Goal: Task Accomplishment & Management: Use online tool/utility

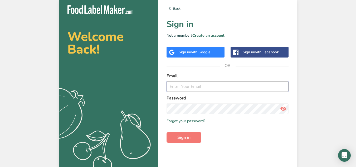
click at [209, 87] on input "email" at bounding box center [227, 86] width 122 height 11
type input "[EMAIL_ADDRESS][DOMAIN_NAME]"
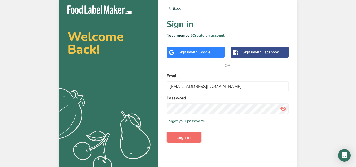
click at [184, 137] on span "Sign in" at bounding box center [183, 137] width 13 height 6
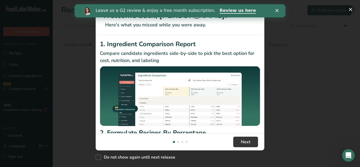
click at [351, 6] on button "New Features" at bounding box center [350, 9] width 8 height 8
click at [350, 11] on div "New Features" at bounding box center [180, 83] width 360 height 167
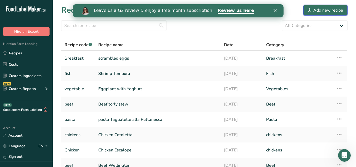
click at [320, 12] on div "Add new recipe" at bounding box center [324, 10] width 35 height 6
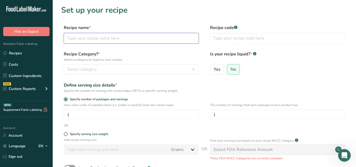
paste input "Provençal Fish Fillet"
type input "Provençal Fish Fillet"
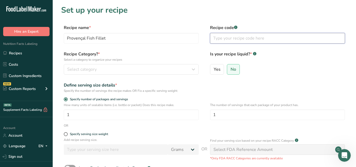
click at [225, 38] on input "text" at bounding box center [277, 38] width 135 height 11
type input "fish"
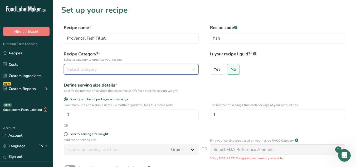
click at [187, 68] on div "Select category" at bounding box center [129, 69] width 125 height 6
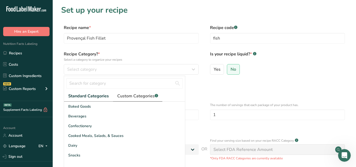
click at [144, 93] on span "Custom Categories .a-a{fill:#347362;}.b-a{fill:#fff;}" at bounding box center [137, 96] width 41 height 6
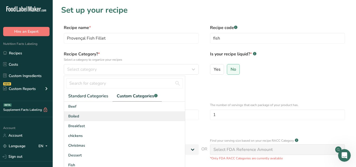
scroll to position [26, 0]
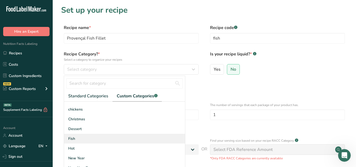
click at [97, 138] on div "Fish" at bounding box center [124, 138] width 121 height 10
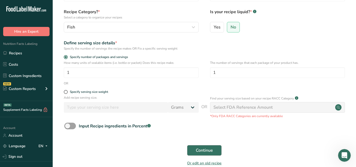
scroll to position [70, 0]
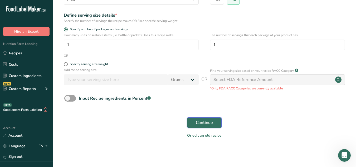
click at [203, 122] on span "Continue" at bounding box center [204, 122] width 17 height 6
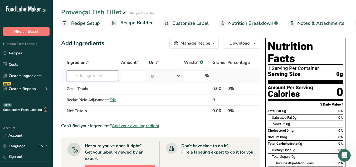
click at [90, 76] on input "text" at bounding box center [93, 75] width 52 height 11
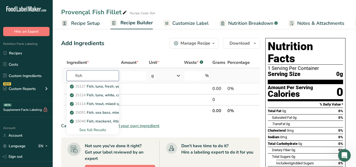
type input "fish"
click at [95, 131] on div "See full Results" at bounding box center [93, 130] width 44 height 6
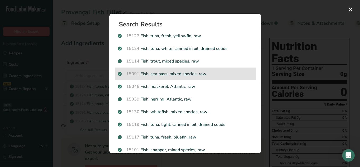
click at [224, 74] on p "15091 Fish, sea bass, mixed species, raw" at bounding box center [185, 74] width 135 height 6
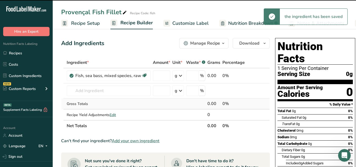
type input "0"
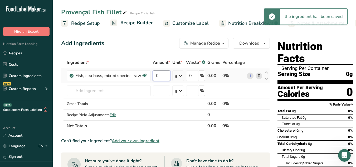
click at [155, 76] on input "0" at bounding box center [161, 75] width 17 height 11
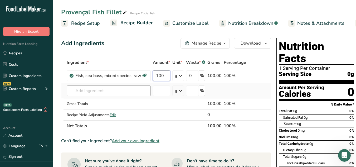
type input "100"
click at [124, 92] on div "Ingredient * Amount * Unit * Waste * .a-a{fill:#347362;}.b-a{fill:#fff;} Grams …" at bounding box center [166, 94] width 210 height 74
paste input "onion"
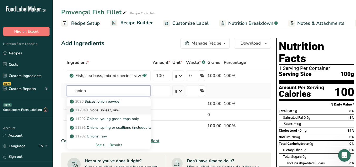
type input "onion"
click at [115, 112] on p "11294 Onions, sweet, raw" at bounding box center [95, 110] width 48 height 6
type input "Onions, sweet, raw"
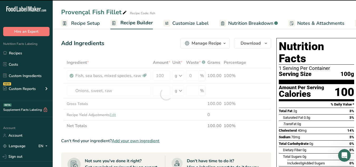
type input "0"
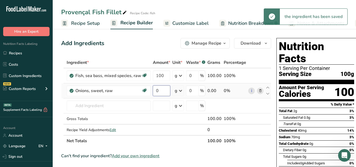
click at [153, 91] on input "0" at bounding box center [161, 90] width 17 height 11
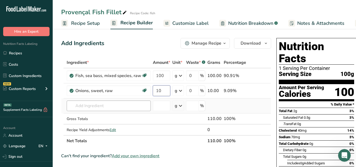
type input "10"
click at [118, 104] on div "Ingredient * Amount * Unit * Waste * .a-a{fill:#347362;}.b-a{fill:#fff;} Grams …" at bounding box center [166, 101] width 210 height 89
paste input "garlic"
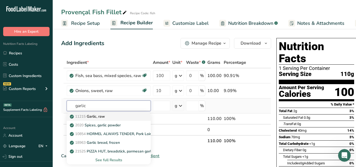
type input "garlic"
click at [112, 113] on link "11215 Garlic, raw" at bounding box center [109, 116] width 84 height 9
type input "Garlic, raw"
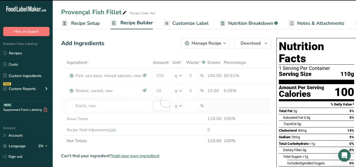
type input "0"
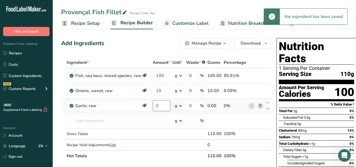
click at [154, 105] on input "0" at bounding box center [161, 105] width 17 height 11
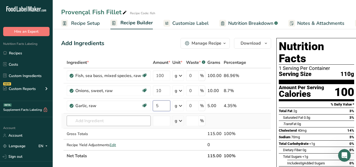
type input "5"
click at [113, 122] on div "Ingredient * Amount * Unit * Waste * .a-a{fill:#347362;}.b-a{fill:#fff;} Grams …" at bounding box center [166, 109] width 210 height 104
paste input "fresh thyme"
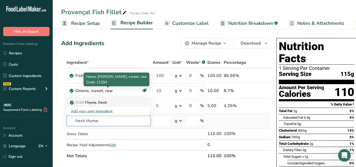
type input "fresh thyme"
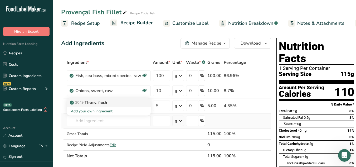
click at [99, 103] on p "2049 Thyme, fresh" at bounding box center [89, 102] width 36 height 6
type input "Thyme, fresh"
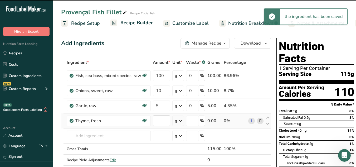
type input "0"
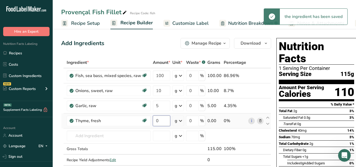
click at [156, 118] on input "0" at bounding box center [161, 120] width 17 height 11
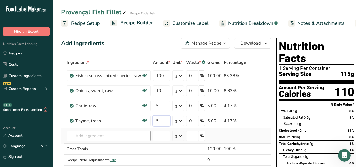
type input "5"
click at [117, 134] on div "Ingredient * Amount * Unit * Waste * .a-a{fill:#347362;}.b-a{fill:#fff;} Grams …" at bounding box center [166, 116] width 210 height 119
paste input "tomatoe"
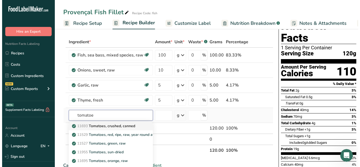
scroll to position [26, 0]
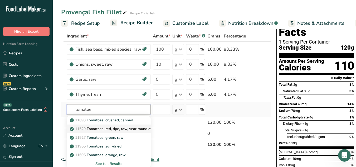
type input "tomatoe"
click at [131, 128] on p "11529 Tomatoes, red, ripe, raw, year round average" at bounding box center [116, 129] width 91 height 6
type input "Tomatoes, red, ripe, raw, year round average"
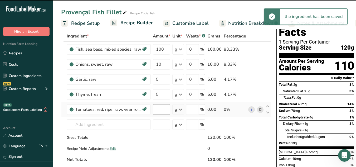
type input "0"
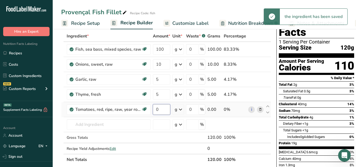
click at [155, 108] on input "0" at bounding box center [161, 109] width 17 height 11
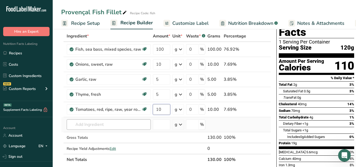
type input "10"
click at [116, 125] on div "Ingredient * Amount * Unit * Waste * .a-a{fill:#347362;}.b-a{fill:#fff;} Grams …" at bounding box center [166, 98] width 210 height 134
click at [87, 124] on input "text" at bounding box center [109, 124] width 84 height 11
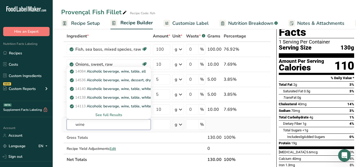
type input "wine"
click at [117, 114] on div "See full Results" at bounding box center [109, 115] width 76 height 6
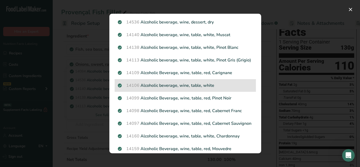
click at [215, 88] on p "14106 Alcoholic beverage, wine, table, white" at bounding box center [185, 85] width 135 height 6
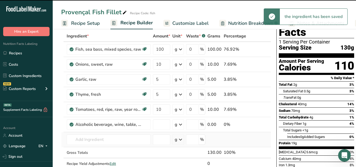
type input "0"
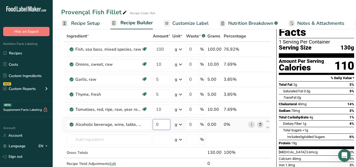
click at [155, 123] on input "0" at bounding box center [161, 124] width 17 height 11
type input "20"
click at [141, 128] on div "Ingredient * Amount * Unit * Waste * .a-a{fill:#347362;}.b-a{fill:#fff;} Grams …" at bounding box center [166, 105] width 210 height 149
click at [191, 20] on span "Customize Label" at bounding box center [190, 23] width 36 height 7
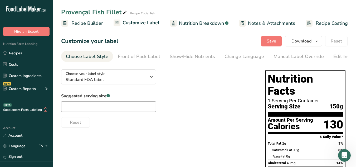
scroll to position [0, 49]
click at [153, 79] on icon "button" at bounding box center [151, 76] width 6 height 9
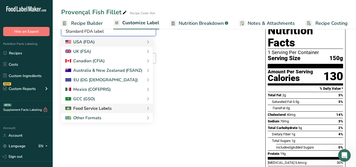
scroll to position [53, 0]
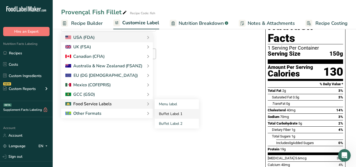
click at [164, 117] on link "Buffet Label 1" at bounding box center [177, 114] width 44 height 10
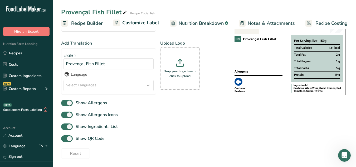
click at [148, 87] on icon at bounding box center [148, 85] width 6 height 9
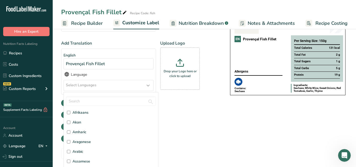
scroll to position [26, 0]
click at [88, 145] on label "Arabic" at bounding box center [111, 143] width 88 height 6
click at [70, 144] on input "Arabic" at bounding box center [68, 142] width 3 height 3
checkbox input "true"
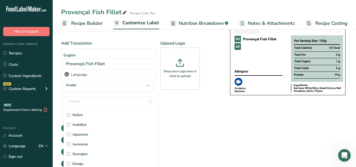
click at [82, 114] on span "Italian" at bounding box center [77, 115] width 11 height 6
click at [70, 114] on input "Italian" at bounding box center [68, 114] width 3 height 3
checkbox input "true"
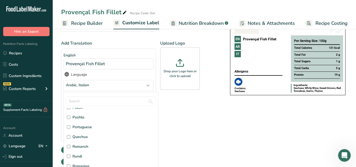
scroll to position [1237, 0]
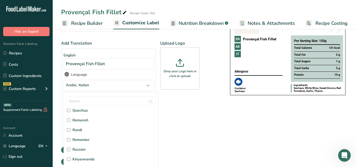
click at [76, 150] on span "Russian" at bounding box center [78, 149] width 13 height 6
click at [70, 150] on input "Russian" at bounding box center [68, 148] width 3 height 3
checkbox input "true"
click at [234, 122] on div "Choose your label style Buffet Label 1 USA (FDA) Standard FDA label Tabular FDA…" at bounding box center [204, 119] width 286 height 215
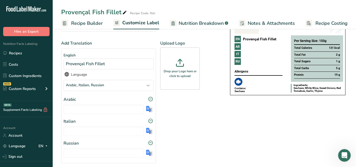
click at [150, 111] on img at bounding box center [149, 109] width 7 height 7
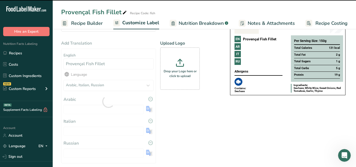
type input "فيليه السمك البروفنسالي"
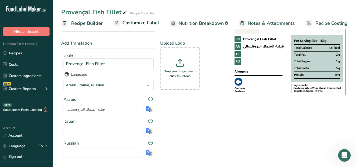
click at [149, 131] on img at bounding box center [149, 130] width 7 height 7
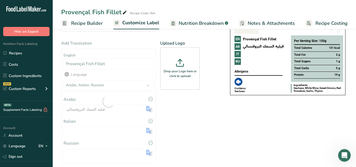
type input "Filetto [PERSON_NAME] [PERSON_NAME]"
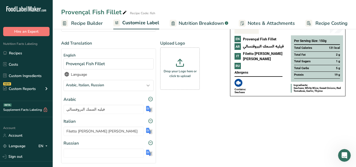
click at [150, 155] on img at bounding box center [149, 152] width 7 height 7
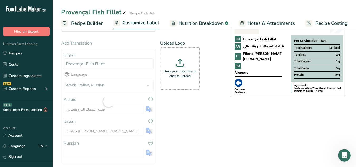
type input "Филе рыбы по-провансальски"
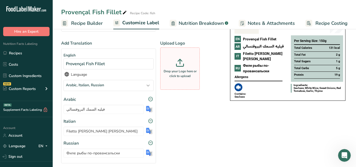
click at [179, 71] on p "Drop your Logo here or click to upload" at bounding box center [179, 73] width 37 height 9
click at [179, 71] on input "Drop your Logo here or click to upload" at bounding box center [179, 68] width 39 height 42
type input "C:\fakepath\Logo_001.png"
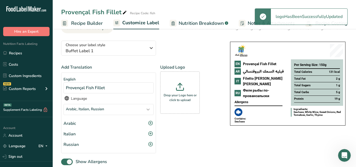
scroll to position [0, 0]
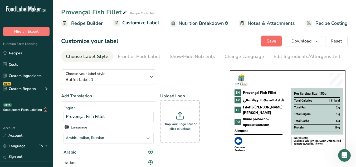
click at [270, 43] on span "Save" at bounding box center [270, 41] width 9 height 6
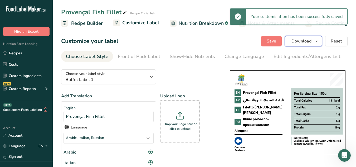
click at [317, 42] on icon "button" at bounding box center [316, 41] width 4 height 7
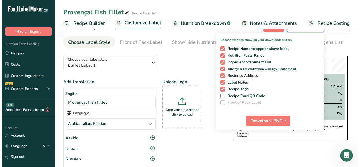
scroll to position [26, 0]
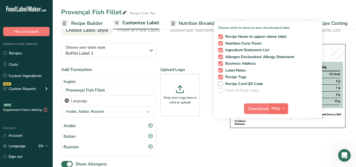
click at [283, 106] on icon "button" at bounding box center [283, 108] width 4 height 7
click at [276, 143] on link "PDF" at bounding box center [279, 145] width 17 height 9
click at [259, 110] on span "Download" at bounding box center [258, 108] width 20 height 6
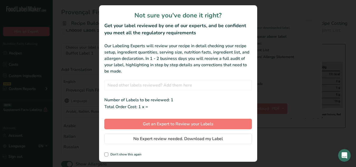
scroll to position [0, 45]
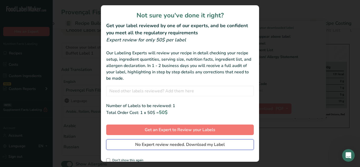
click at [223, 144] on button "No Expert review needed. Download my Label" at bounding box center [179, 144] width 147 height 11
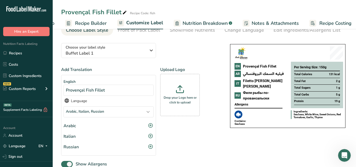
click at [88, 24] on span "Recipe Builder" at bounding box center [91, 23] width 32 height 7
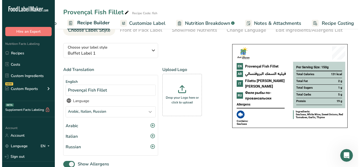
scroll to position [0, 49]
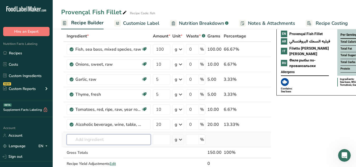
click at [95, 138] on input "text" at bounding box center [109, 139] width 84 height 11
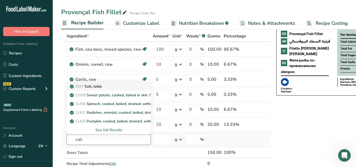
type input "salt"
click at [102, 84] on p "2047 Salt, table" at bounding box center [86, 86] width 31 height 6
type input "Salt, table"
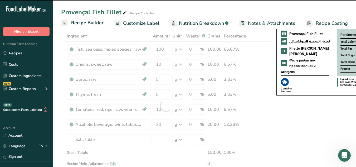
type input "0"
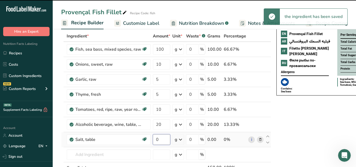
click at [155, 138] on input "0" at bounding box center [161, 139] width 17 height 11
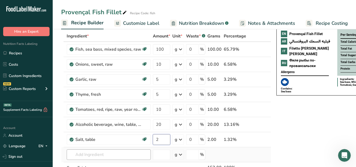
type input "2"
click at [95, 155] on div "Ingredient * Amount * Unit * Waste * .a-a{fill:#347362;}.b-a{fill:#fff;} Grams …" at bounding box center [166, 113] width 210 height 164
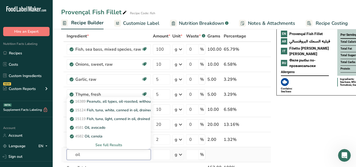
type input "oil"
click at [109, 144] on div "See full Results" at bounding box center [109, 145] width 76 height 6
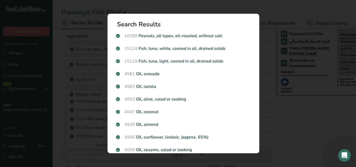
scroll to position [0, 45]
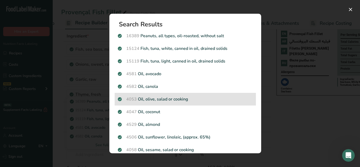
click at [212, 99] on p "4053 Oil, olive, salad or cooking" at bounding box center [185, 99] width 135 height 6
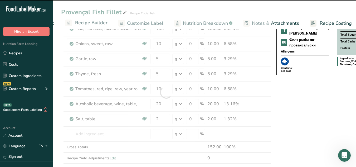
scroll to position [53, 0]
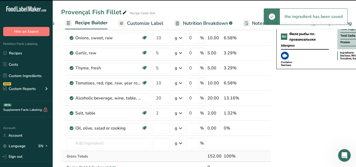
type input "0"
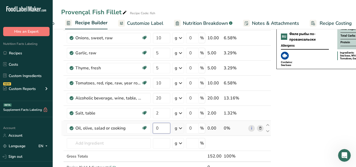
click at [157, 128] on input "0" at bounding box center [161, 128] width 17 height 11
click at [156, 128] on input "0" at bounding box center [161, 128] width 17 height 11
type input "5"
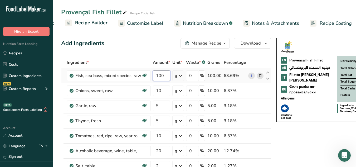
click at [160, 75] on input "100" at bounding box center [161, 75] width 17 height 11
type input "75"
drag, startPoint x: 148, startPoint y: 22, endPoint x: 277, endPoint y: 116, distance: 159.6
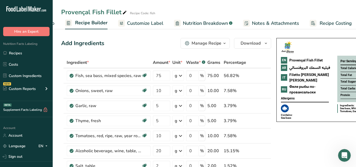
click at [148, 22] on span "Customize Label" at bounding box center [145, 23] width 36 height 7
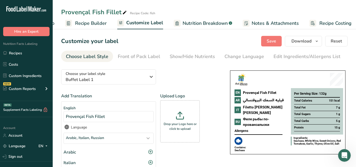
scroll to position [0, 49]
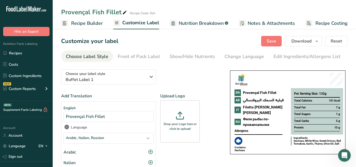
click at [193, 26] on span "Nutrition Breakdown" at bounding box center [200, 23] width 45 height 7
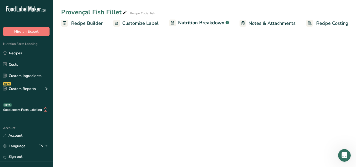
select select "Calories"
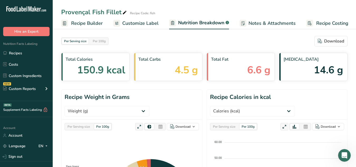
scroll to position [0, 50]
click at [264, 25] on span "Notes & Attachments" at bounding box center [271, 23] width 47 height 7
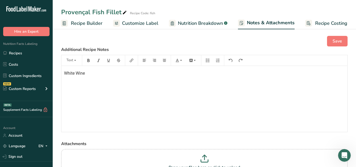
click at [73, 72] on span "White Wine" at bounding box center [74, 73] width 21 height 5
copy span "White Wine"
click at [339, 39] on span "Save" at bounding box center [336, 41] width 9 height 6
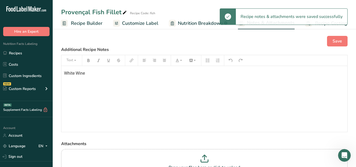
click at [97, 21] on span "Recipe Builder" at bounding box center [87, 23] width 32 height 7
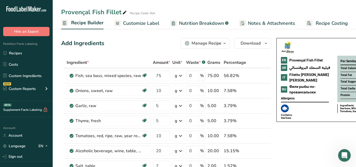
click at [143, 22] on span "Customize Label" at bounding box center [141, 23] width 36 height 7
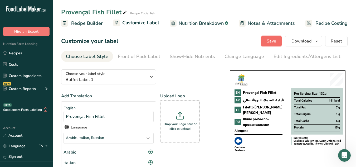
click at [266, 46] on button "Save" at bounding box center [271, 41] width 21 height 11
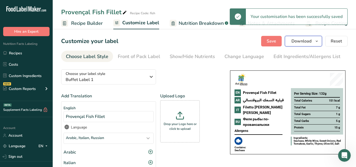
click at [317, 41] on icon "button" at bounding box center [316, 41] width 4 height 7
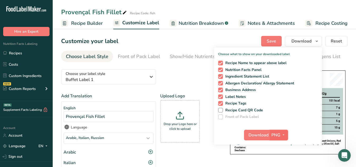
click at [284, 133] on icon "button" at bounding box center [283, 134] width 4 height 7
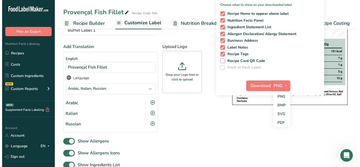
scroll to position [53, 0]
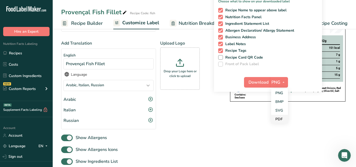
click at [279, 114] on link "PDF" at bounding box center [279, 118] width 17 height 9
click at [259, 78] on button "Download" at bounding box center [257, 82] width 26 height 11
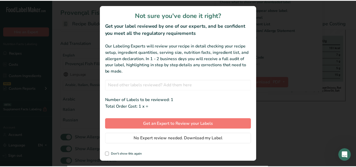
scroll to position [0, 45]
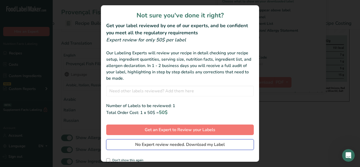
click at [222, 142] on span "No Expert review needed. Download my Label" at bounding box center [179, 144] width 89 height 6
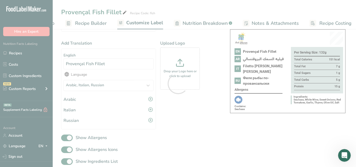
scroll to position [0, 0]
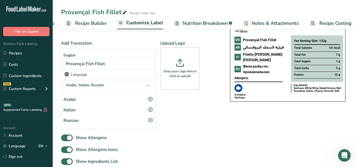
click at [92, 22] on span "Recipe Builder" at bounding box center [91, 23] width 32 height 7
click at [124, 13] on icon at bounding box center [124, 12] width 5 height 7
click at [123, 13] on input "Provençal Fish Fillet" at bounding box center [190, 11] width 259 height 9
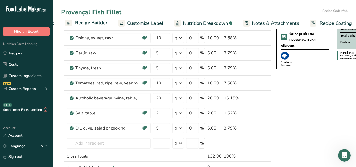
scroll to position [0, 49]
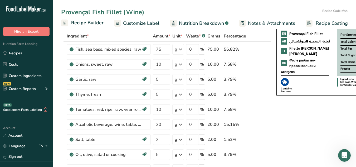
type input "Provençal Fish Fillet (Wine)"
click at [128, 22] on span "Customize Label" at bounding box center [141, 23] width 36 height 7
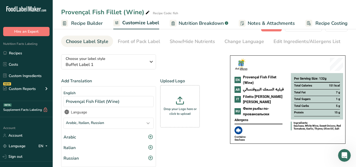
scroll to position [26, 0]
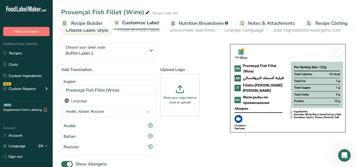
click at [124, 128] on div "Arabic" at bounding box center [108, 125] width 90 height 6
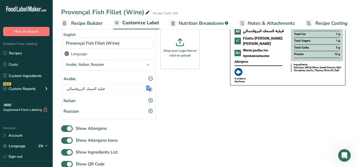
scroll to position [79, 0]
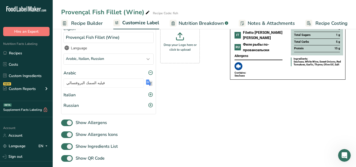
click at [116, 96] on div "Italian" at bounding box center [108, 95] width 90 height 6
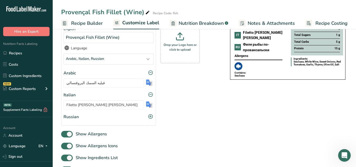
click at [116, 119] on div "Russian" at bounding box center [108, 116] width 90 height 6
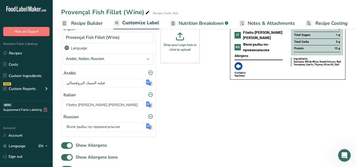
click at [148, 86] on img at bounding box center [149, 82] width 7 height 7
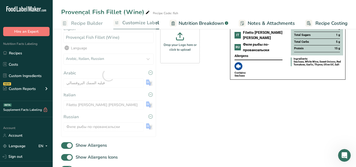
type input "فيليه السمك البروفنسالي (نبيذ)"
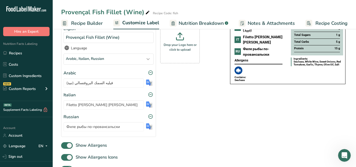
click at [152, 105] on img at bounding box center [149, 104] width 7 height 7
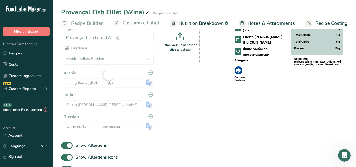
type input "Filetto [PERSON_NAME] [PERSON_NAME] (vino)"
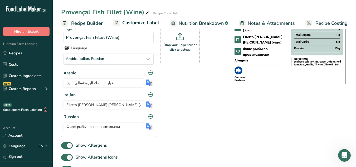
click at [150, 127] on img at bounding box center [149, 126] width 7 height 7
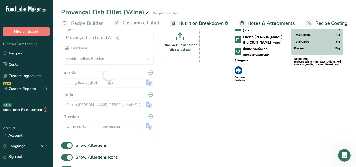
type input "Филе рыбы по-провансальски (вино)"
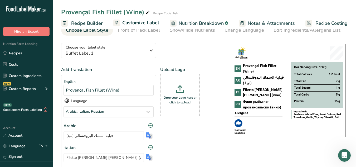
scroll to position [0, 0]
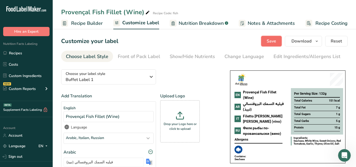
click at [269, 42] on span "Save" at bounding box center [270, 41] width 9 height 6
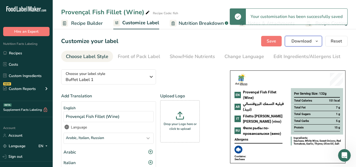
click at [318, 41] on icon "button" at bounding box center [316, 41] width 4 height 7
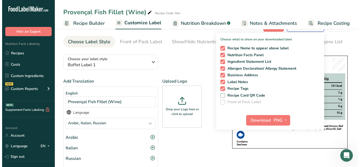
scroll to position [26, 0]
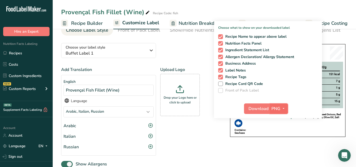
click at [285, 108] on icon "button" at bounding box center [283, 108] width 4 height 7
click at [278, 147] on link "PDF" at bounding box center [279, 145] width 17 height 9
click at [259, 108] on span "Download" at bounding box center [258, 108] width 20 height 6
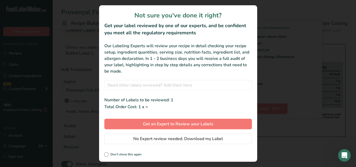
scroll to position [0, 45]
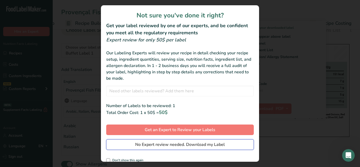
click at [224, 142] on button "No Expert review needed. Download my Label" at bounding box center [179, 144] width 147 height 11
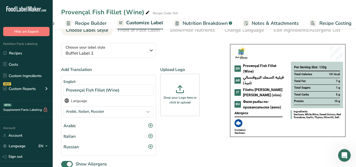
click at [146, 11] on icon at bounding box center [147, 12] width 5 height 7
click at [146, 13] on icon at bounding box center [147, 12] width 5 height 7
click at [126, 12] on input "Provençal Fish Fillet (Wine)" at bounding box center [190, 11] width 259 height 9
type input "Provençal Fish Fillet (With Wine)"
click at [175, 53] on div "Choose your label style Buffet Label 1 USA (FDA) Standard FDA label Tabular FDA…" at bounding box center [140, 129] width 158 height 181
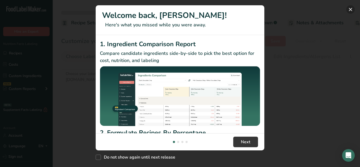
click at [351, 11] on button "New Features" at bounding box center [350, 9] width 8 height 8
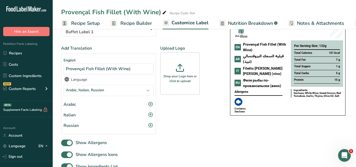
scroll to position [53, 0]
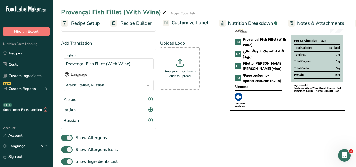
click at [114, 102] on div "Arabic" at bounding box center [108, 99] width 90 height 6
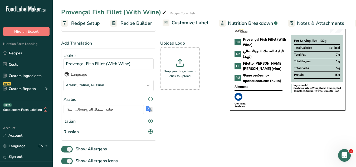
click at [102, 122] on div "Italian" at bounding box center [108, 121] width 90 height 6
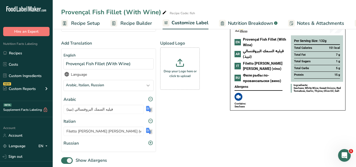
click at [100, 146] on div "Russian" at bounding box center [108, 143] width 90 height 6
click at [146, 111] on img at bounding box center [149, 109] width 7 height 7
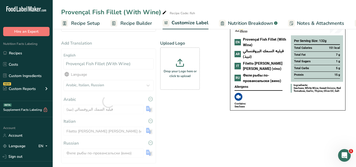
type input "فيليه السمك البروفنسالي (مع النبيذ)"
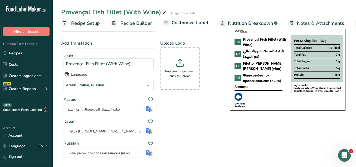
click at [151, 132] on img at bounding box center [149, 130] width 7 height 7
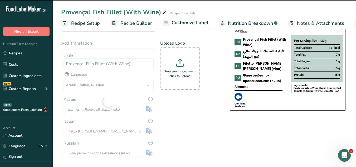
type input "Filetto di pesce alla provenzale (al vino)"
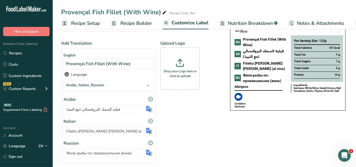
click at [149, 153] on img at bounding box center [149, 152] width 7 height 7
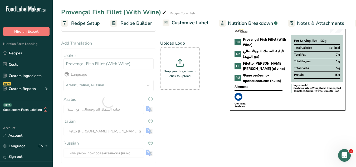
type input "Филе рыбы по-провансальски (с вином)"
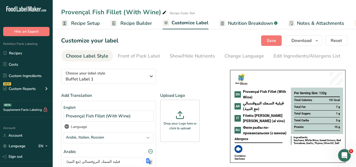
scroll to position [0, 0]
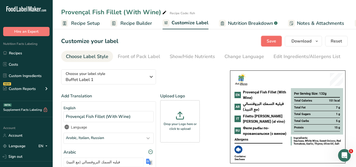
click at [268, 44] on span "Save" at bounding box center [270, 41] width 9 height 6
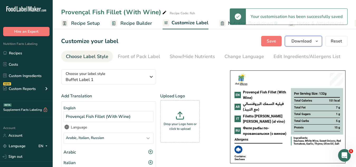
click at [317, 42] on icon "button" at bounding box center [316, 41] width 4 height 7
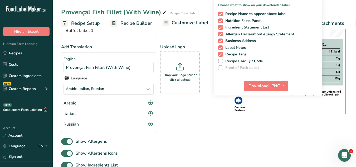
scroll to position [53, 0]
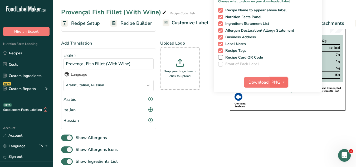
click at [282, 81] on icon "button" at bounding box center [283, 82] width 4 height 7
click at [278, 120] on link "PDF" at bounding box center [279, 118] width 17 height 9
click at [259, 82] on span "Download" at bounding box center [258, 82] width 20 height 6
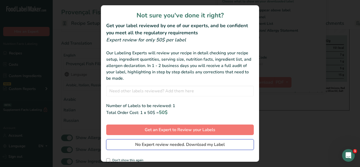
click at [220, 143] on span "No Expert review needed. Download my Label" at bounding box center [179, 144] width 89 height 6
